Goal: Navigation & Orientation: Find specific page/section

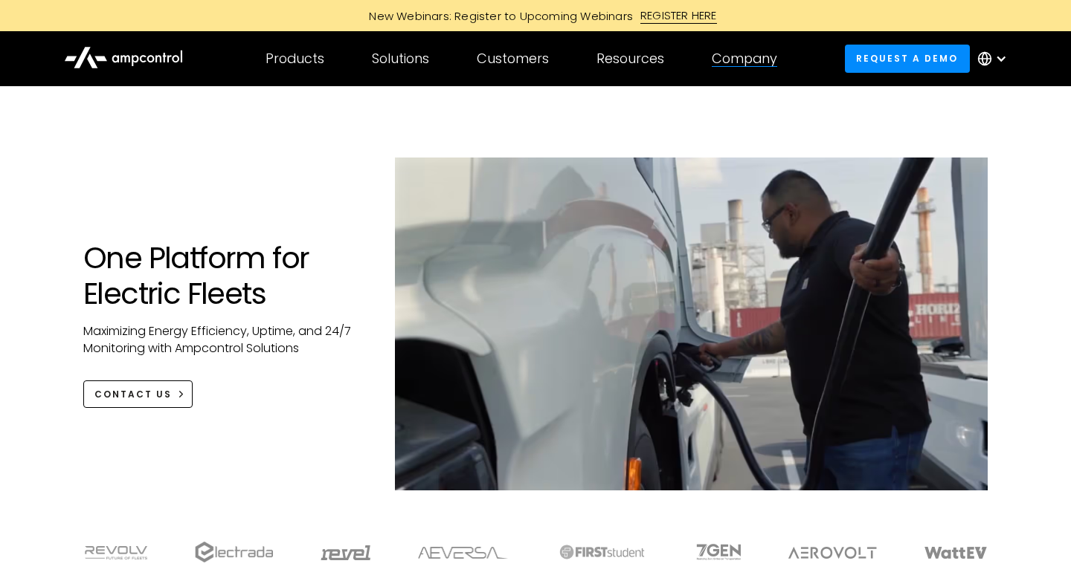
click at [751, 70] on div "Company COMPANY Company news Careers About Contact Us COMPANY NEWS Highlight Am…" at bounding box center [744, 59] width 113 height 52
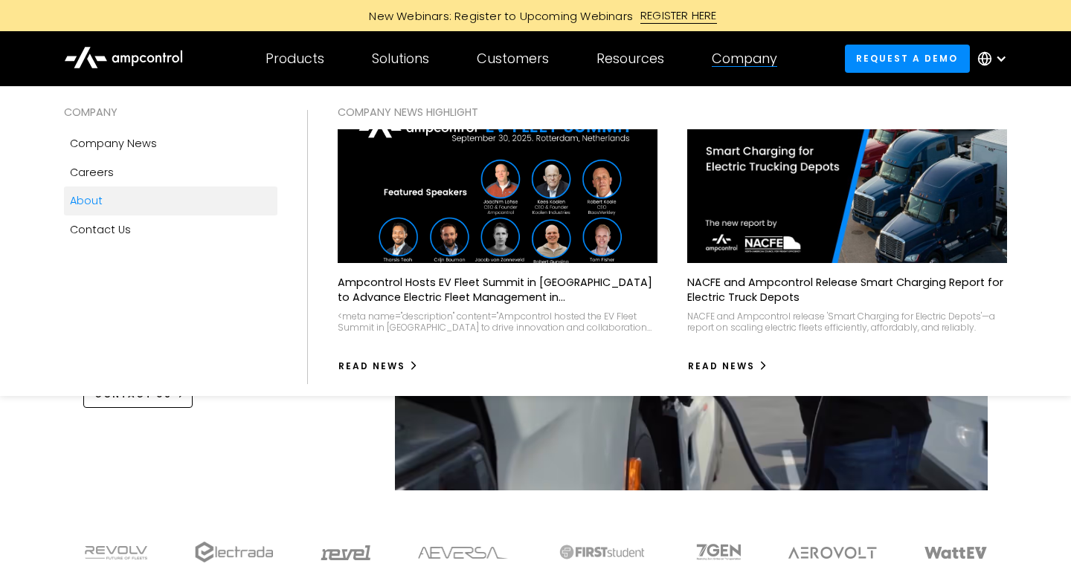
click at [95, 196] on div "About" at bounding box center [86, 201] width 33 height 16
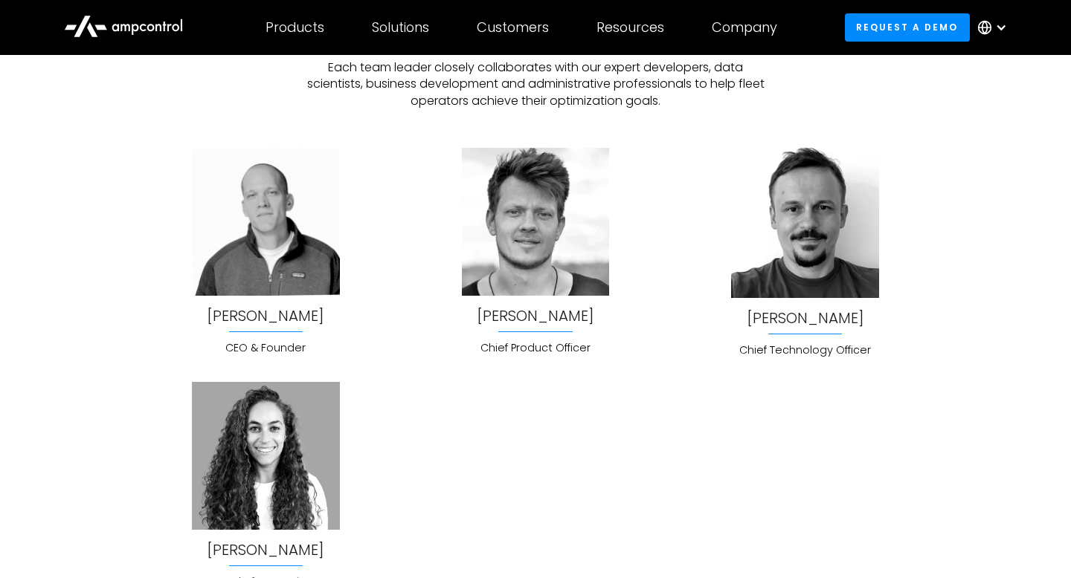
scroll to position [3831, 0]
click at [248, 225] on img at bounding box center [265, 222] width 147 height 147
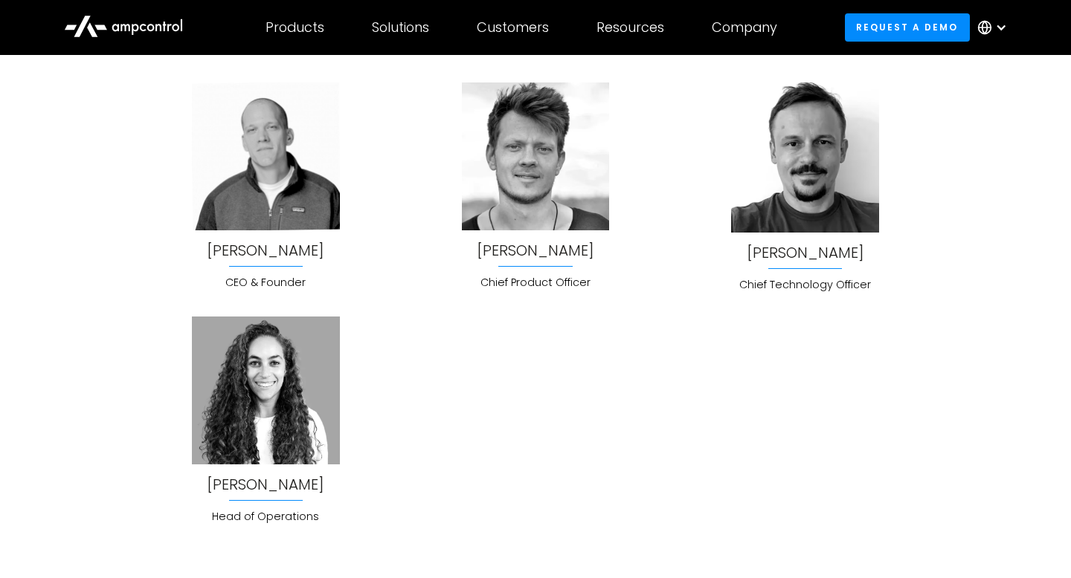
scroll to position [3910, 0]
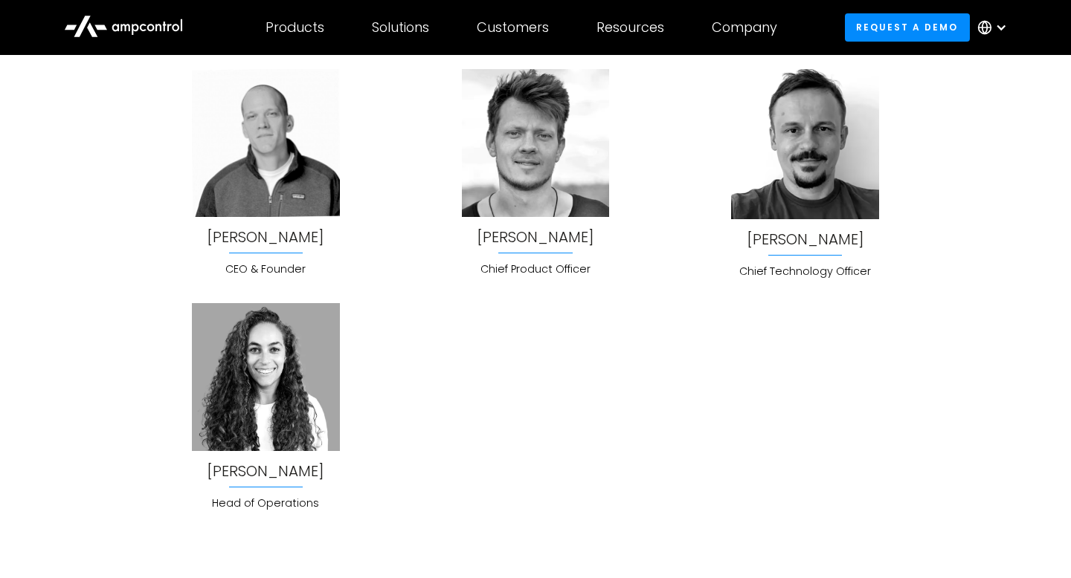
click at [264, 268] on div "CEO & Founder" at bounding box center [265, 269] width 147 height 16
click at [273, 236] on div "Joachim Lohse" at bounding box center [265, 237] width 117 height 16
